Goal: Leave review/rating: Leave review/rating

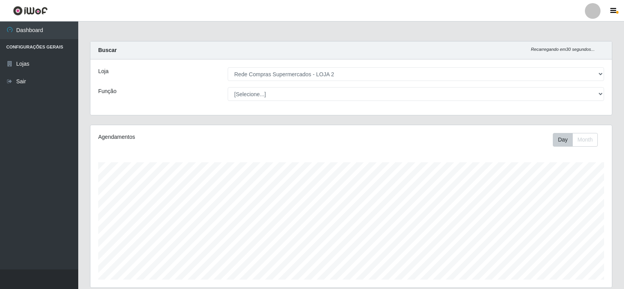
select select "161"
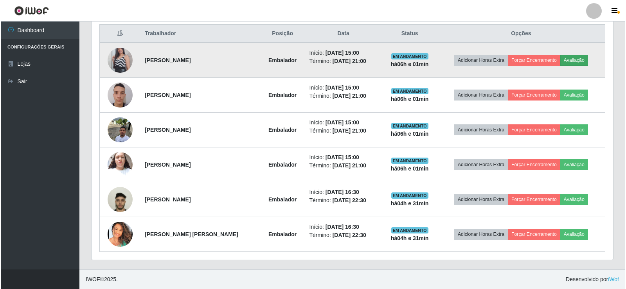
scroll to position [162, 521]
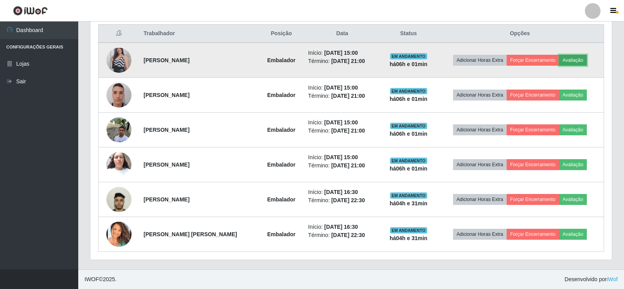
click at [575, 57] on button "Avaliação" at bounding box center [573, 60] width 28 height 11
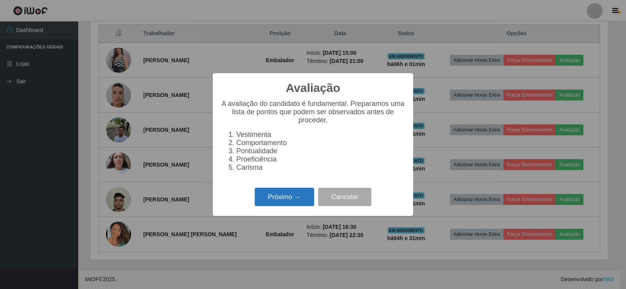
click at [294, 200] on button "Próximo →" at bounding box center [284, 197] width 59 height 18
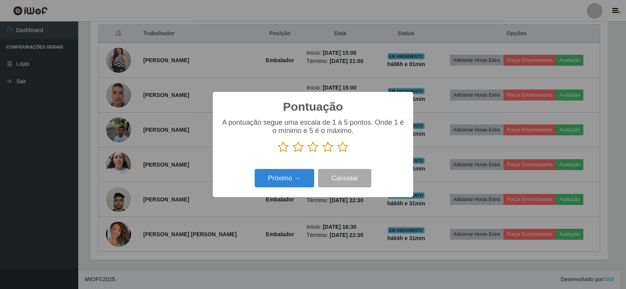
scroll to position [390796, 390441]
click at [341, 147] on icon at bounding box center [342, 147] width 11 height 12
click at [337, 153] on input "radio" at bounding box center [337, 153] width 0 height 0
click at [299, 178] on button "Próximo →" at bounding box center [284, 178] width 59 height 18
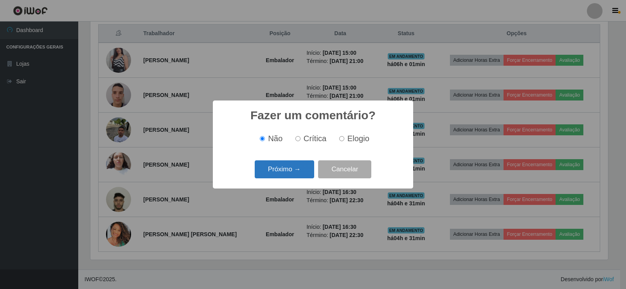
drag, startPoint x: 299, startPoint y: 178, endPoint x: 299, endPoint y: 170, distance: 8.6
click at [299, 170] on button "Próximo →" at bounding box center [284, 169] width 59 height 18
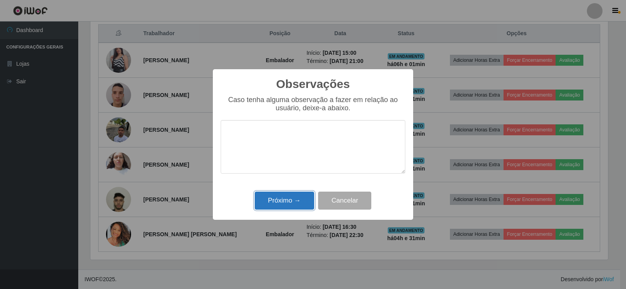
click at [301, 198] on button "Próximo →" at bounding box center [284, 201] width 59 height 18
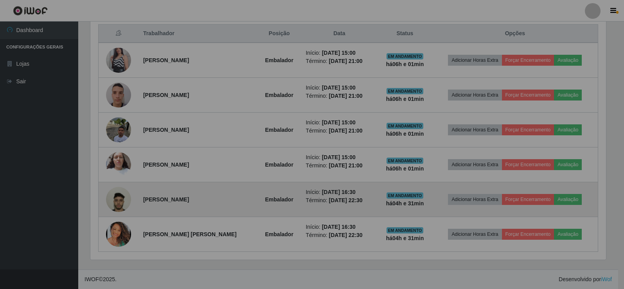
scroll to position [162, 521]
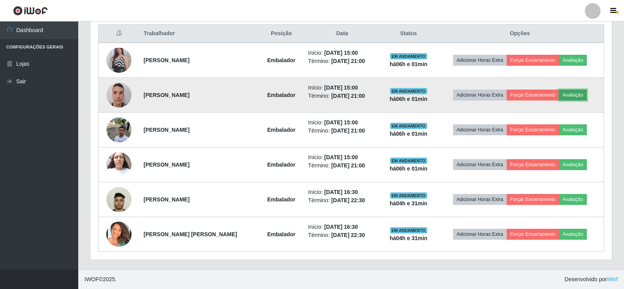
click at [572, 97] on button "Avaliação" at bounding box center [573, 95] width 28 height 11
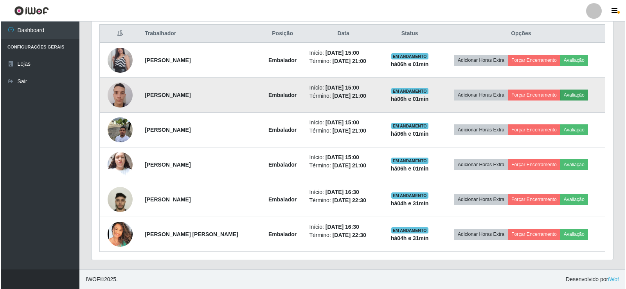
scroll to position [162, 517]
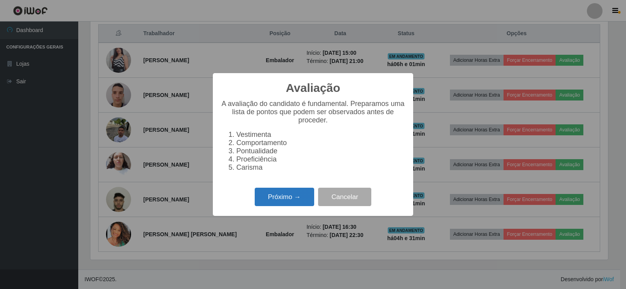
click at [298, 194] on button "Próximo →" at bounding box center [284, 197] width 59 height 18
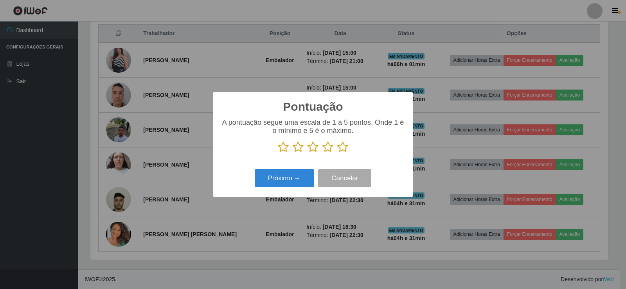
drag, startPoint x: 344, startPoint y: 145, endPoint x: 307, endPoint y: 168, distance: 43.9
click at [344, 146] on icon at bounding box center [342, 147] width 11 height 12
click at [337, 153] on input "radio" at bounding box center [337, 153] width 0 height 0
click at [290, 177] on button "Próximo →" at bounding box center [284, 178] width 59 height 18
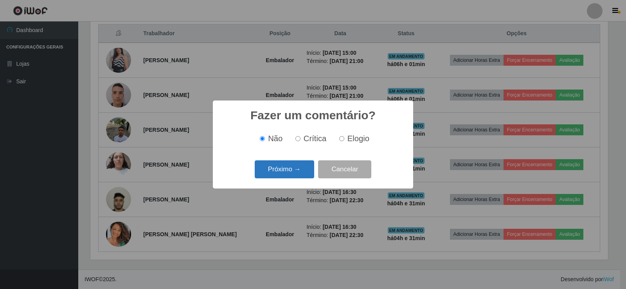
click at [294, 169] on button "Próximo →" at bounding box center [284, 169] width 59 height 18
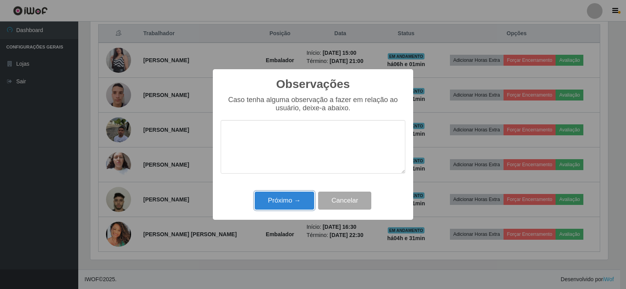
drag, startPoint x: 287, startPoint y: 205, endPoint x: 374, endPoint y: 156, distance: 100.5
click at [288, 205] on button "Próximo →" at bounding box center [284, 201] width 59 height 18
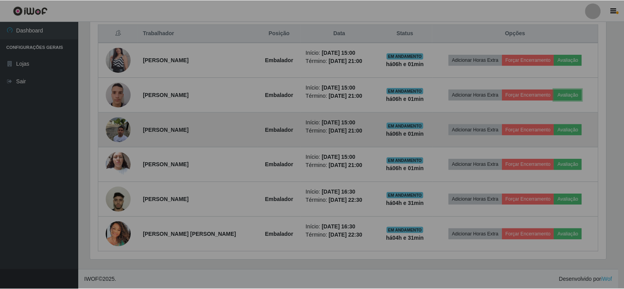
scroll to position [162, 521]
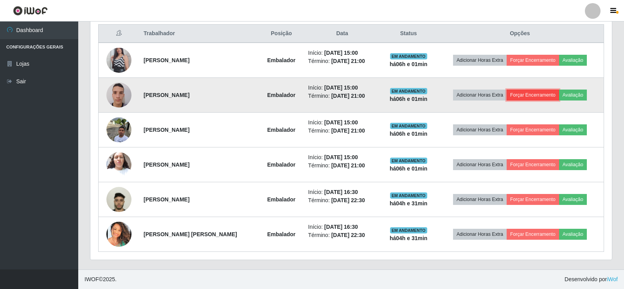
click at [528, 93] on button "Forçar Encerramento" at bounding box center [532, 95] width 52 height 11
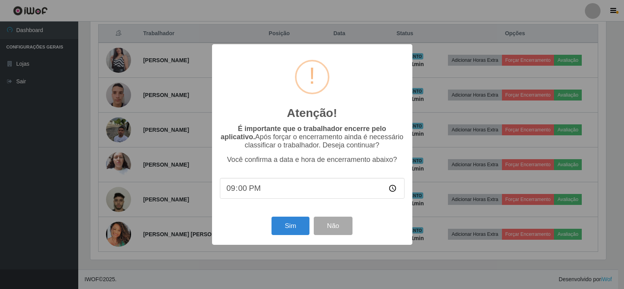
scroll to position [162, 517]
click at [281, 224] on button "Sim" at bounding box center [291, 226] width 38 height 18
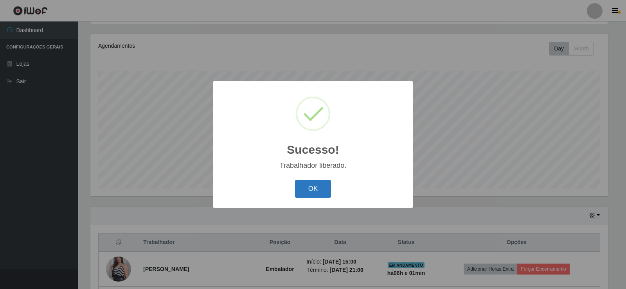
click at [307, 190] on button "OK" at bounding box center [313, 189] width 36 height 18
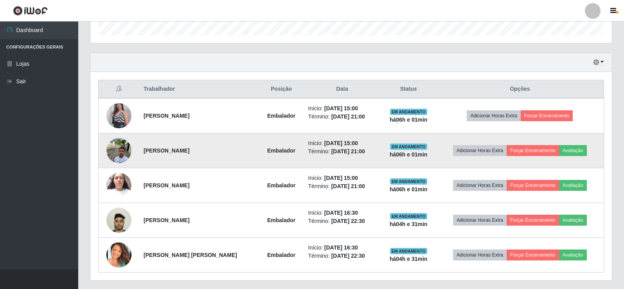
scroll to position [265, 0]
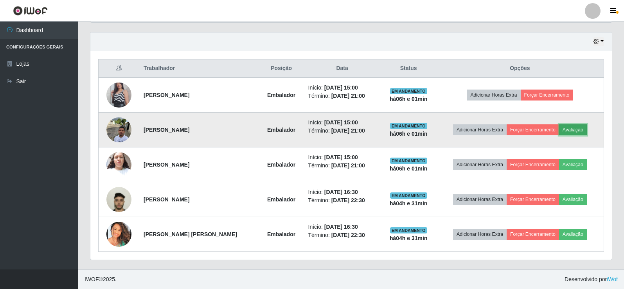
click at [570, 131] on button "Avaliação" at bounding box center [573, 129] width 28 height 11
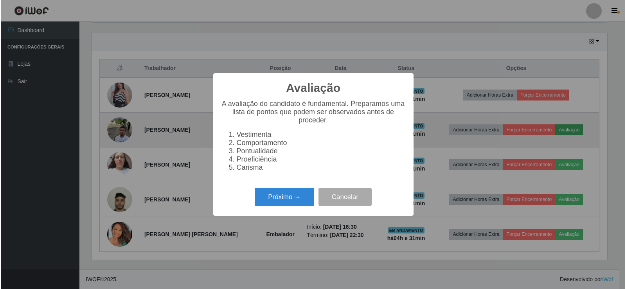
scroll to position [162, 517]
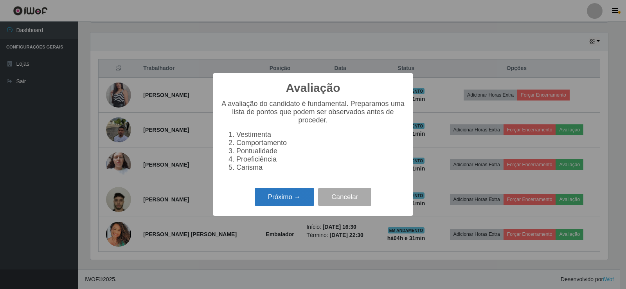
click at [274, 204] on button "Próximo →" at bounding box center [284, 197] width 59 height 18
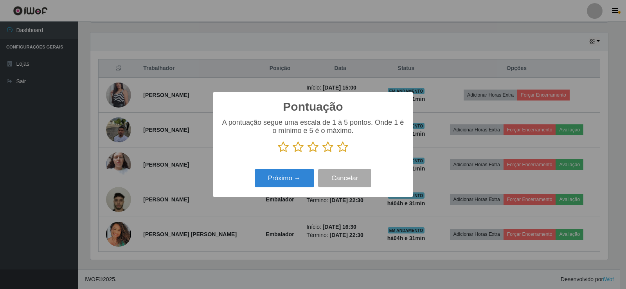
scroll to position [390796, 390441]
click at [341, 147] on icon at bounding box center [342, 147] width 11 height 12
click at [337, 153] on input "radio" at bounding box center [337, 153] width 0 height 0
click at [290, 180] on button "Próximo →" at bounding box center [284, 178] width 59 height 18
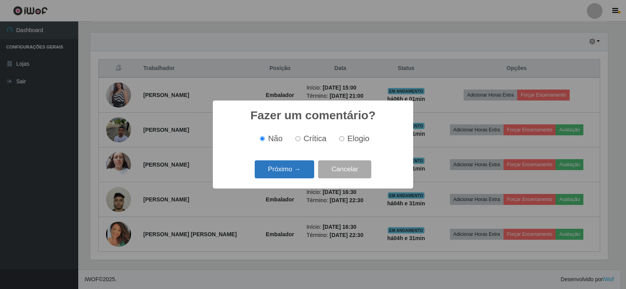
click at [292, 168] on button "Próximo →" at bounding box center [284, 169] width 59 height 18
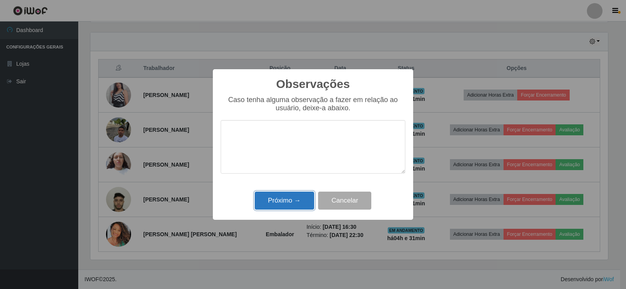
click at [301, 196] on button "Próximo →" at bounding box center [284, 201] width 59 height 18
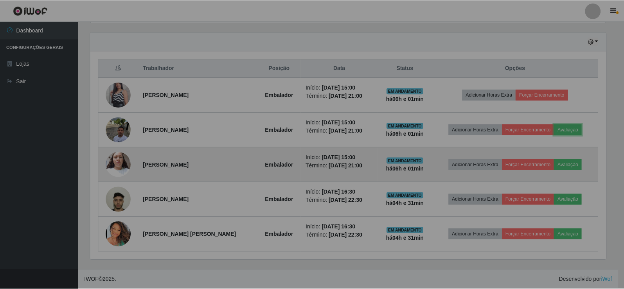
scroll to position [162, 521]
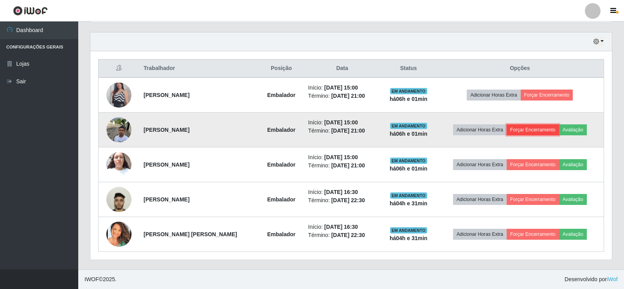
click at [525, 127] on button "Forçar Encerramento" at bounding box center [532, 129] width 52 height 11
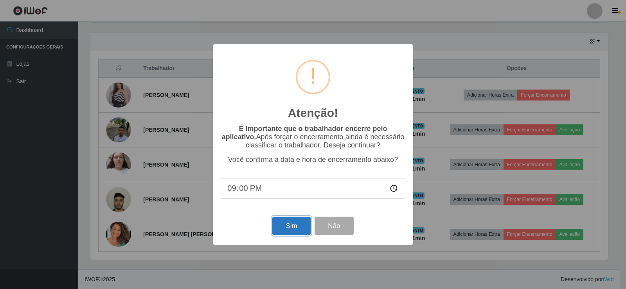
click at [292, 225] on button "Sim" at bounding box center [291, 226] width 38 height 18
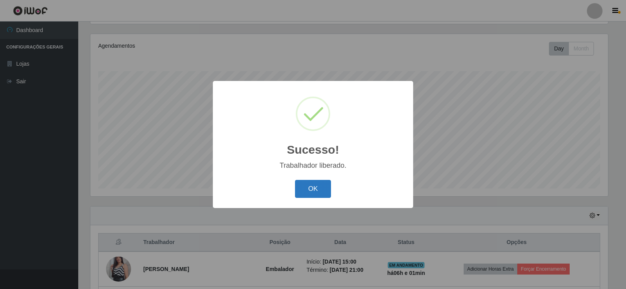
click at [317, 185] on button "OK" at bounding box center [313, 189] width 36 height 18
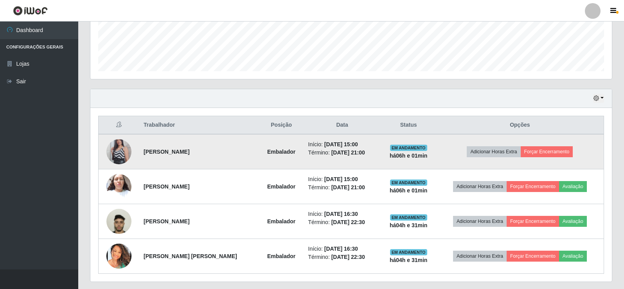
click at [128, 144] on img at bounding box center [118, 151] width 25 height 45
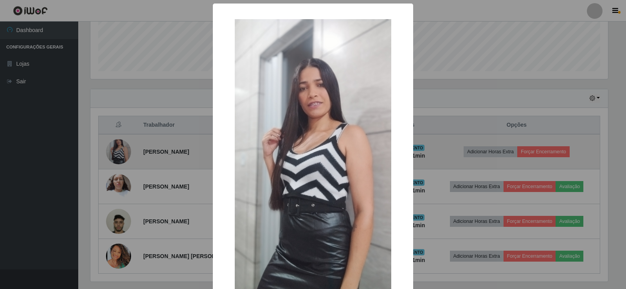
click at [128, 144] on div "× OK Cancel" at bounding box center [313, 144] width 626 height 289
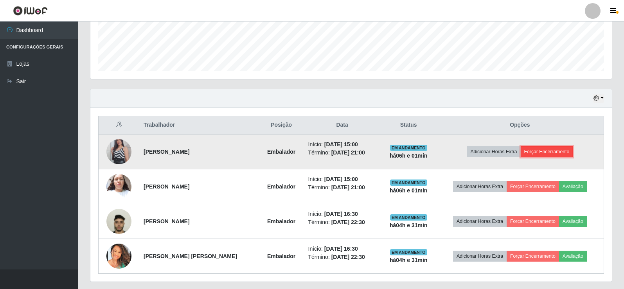
click at [527, 150] on button "Forçar Encerramento" at bounding box center [546, 151] width 52 height 11
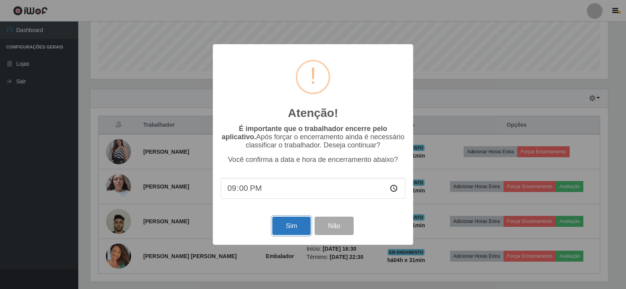
click at [292, 224] on button "Sim" at bounding box center [291, 226] width 38 height 18
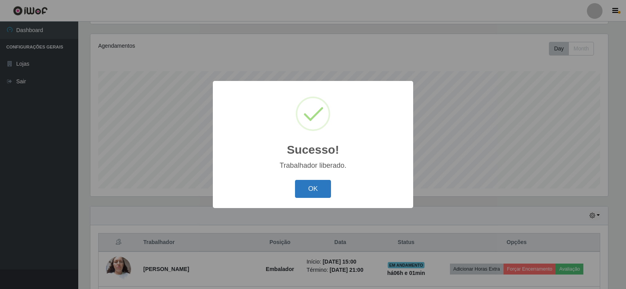
click at [304, 183] on button "OK" at bounding box center [313, 189] width 36 height 18
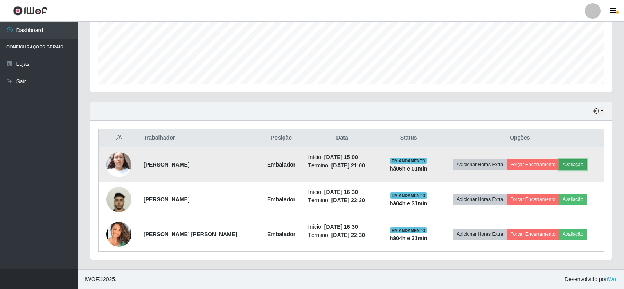
click at [565, 163] on button "Avaliação" at bounding box center [573, 164] width 28 height 11
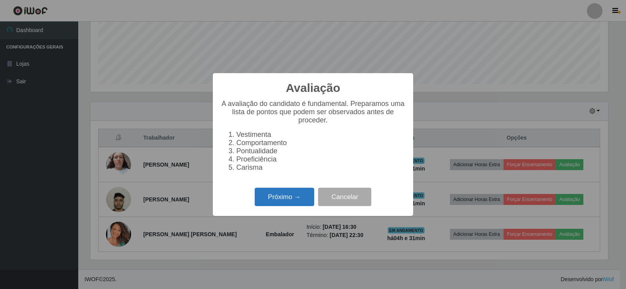
click at [262, 202] on button "Próximo →" at bounding box center [284, 197] width 59 height 18
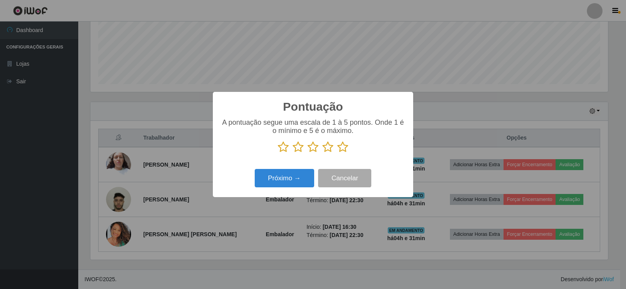
click at [344, 149] on icon at bounding box center [342, 147] width 11 height 12
click at [337, 153] on input "radio" at bounding box center [337, 153] width 0 height 0
click at [279, 182] on button "Próximo →" at bounding box center [284, 178] width 59 height 18
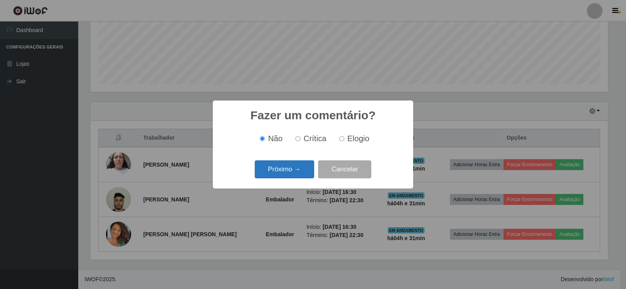
click at [279, 173] on button "Próximo →" at bounding box center [284, 169] width 59 height 18
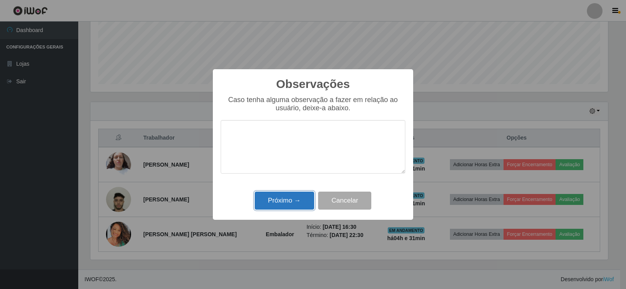
click at [281, 194] on button "Próximo →" at bounding box center [284, 201] width 59 height 18
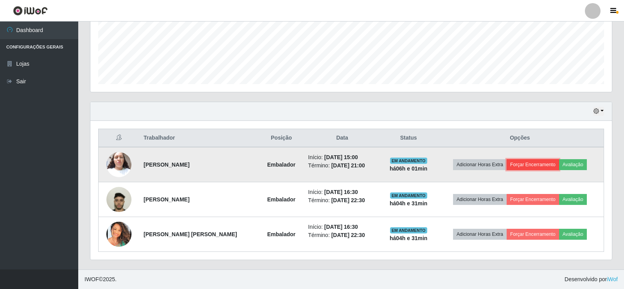
click at [532, 164] on button "Forçar Encerramento" at bounding box center [532, 164] width 52 height 11
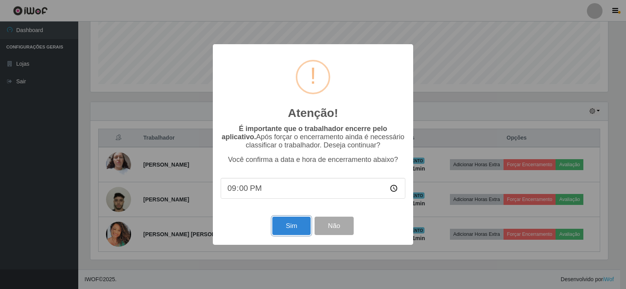
drag, startPoint x: 290, startPoint y: 225, endPoint x: 288, endPoint y: 221, distance: 4.9
click at [290, 226] on button "Sim" at bounding box center [291, 226] width 38 height 18
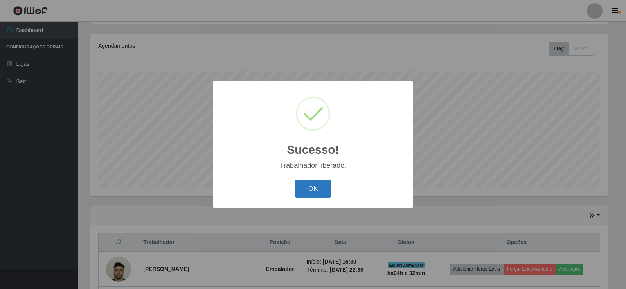
click at [300, 190] on button "OK" at bounding box center [313, 189] width 36 height 18
